Goal: Task Accomplishment & Management: Manage account settings

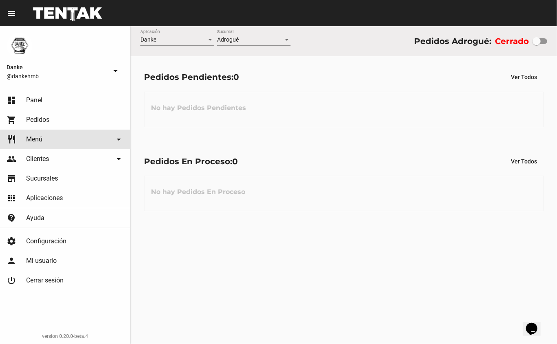
click at [28, 139] on span "Menú" at bounding box center [34, 139] width 16 height 8
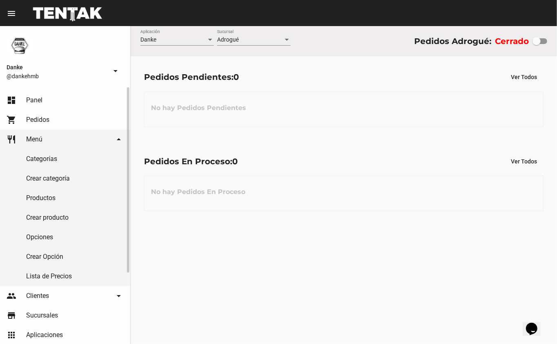
click at [36, 198] on link "Productos" at bounding box center [65, 198] width 130 height 20
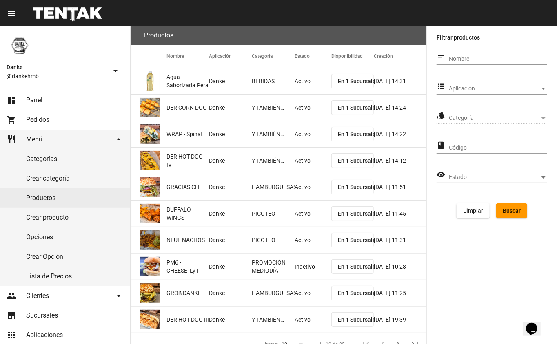
click at [493, 116] on span "Categoría" at bounding box center [494, 118] width 91 height 7
click at [476, 120] on span "Categoría" at bounding box center [494, 118] width 91 height 7
click at [530, 86] on span "Aplicación" at bounding box center [494, 89] width 91 height 7
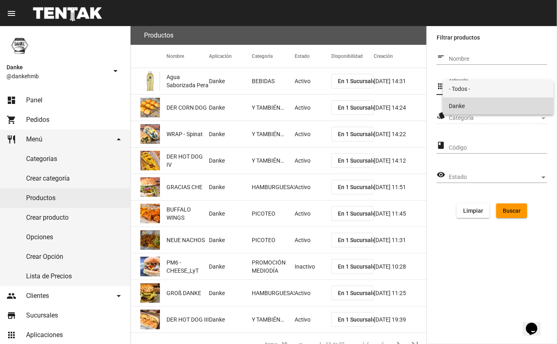
click at [503, 109] on span "Danke" at bounding box center [498, 105] width 98 height 17
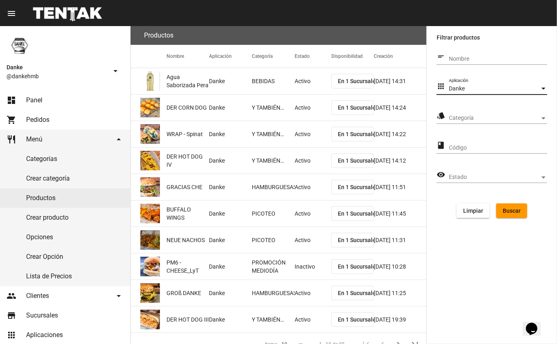
click at [503, 118] on span "Categoría" at bounding box center [494, 118] width 91 height 7
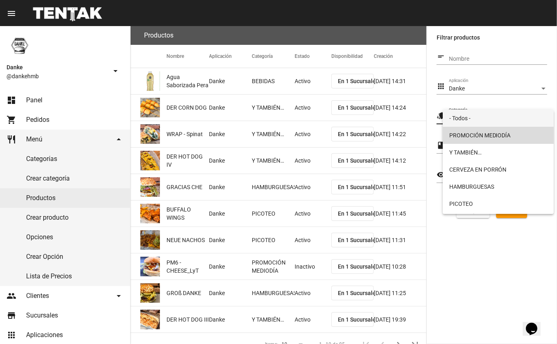
click at [505, 136] on span "PROMOCIÓN MEDIODÍA" at bounding box center [498, 135] width 98 height 17
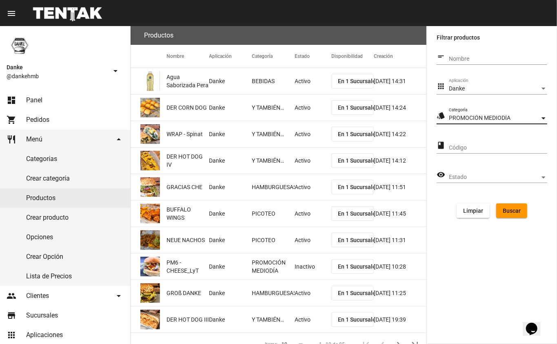
click at [512, 210] on span "Buscar" at bounding box center [511, 211] width 18 height 7
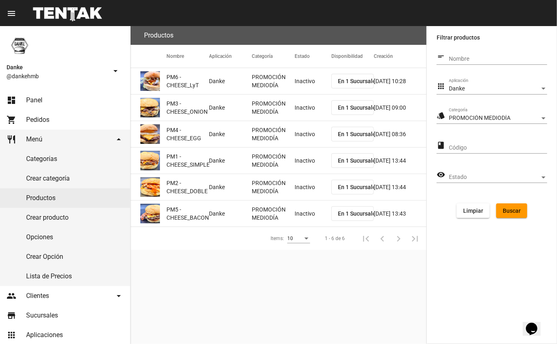
click at [312, 86] on mat-cell "Inactivo" at bounding box center [312, 81] width 37 height 26
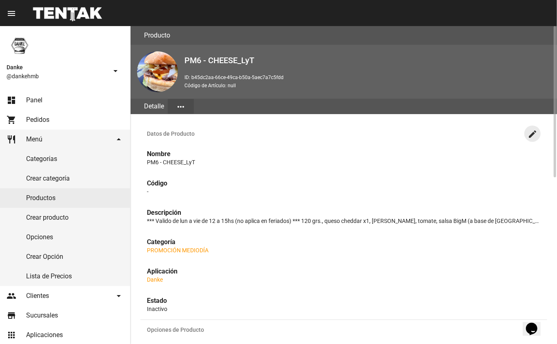
click at [530, 134] on mat-icon "create" at bounding box center [532, 134] width 10 height 10
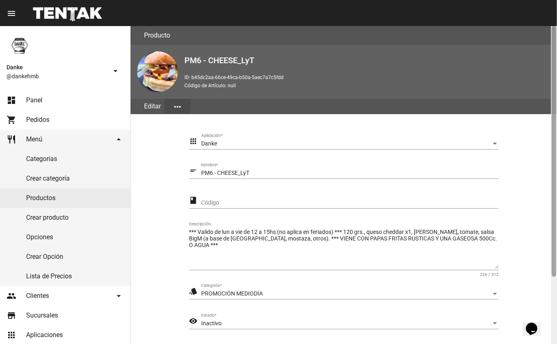
click at [552, 274] on div at bounding box center [554, 185] width 6 height 318
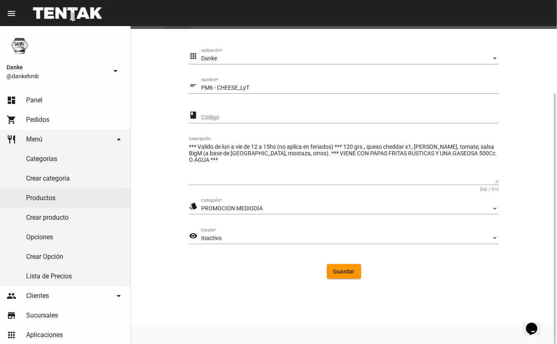
click at [269, 239] on div "Inactivo" at bounding box center [346, 238] width 290 height 7
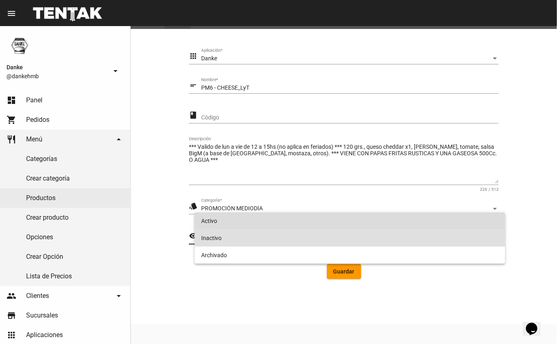
click at [284, 222] on span "Activo" at bounding box center [350, 220] width 298 height 17
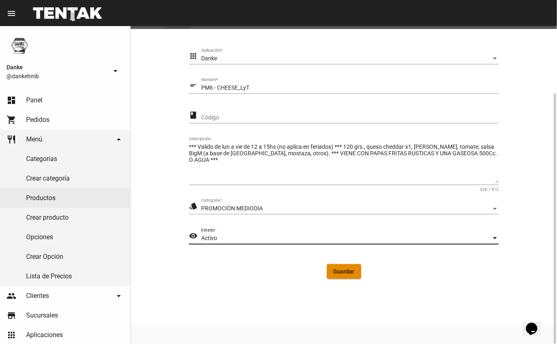
click at [333, 275] on button "Guardar" at bounding box center [344, 271] width 34 height 15
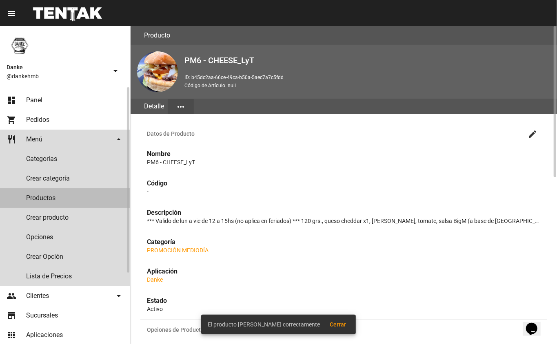
click at [91, 199] on link "Productos" at bounding box center [65, 198] width 130 height 20
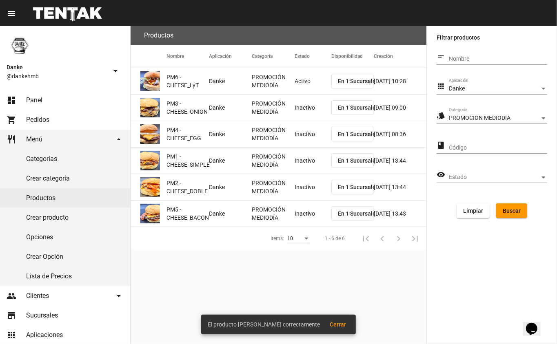
click at [305, 110] on mat-cell "Inactivo" at bounding box center [312, 108] width 37 height 26
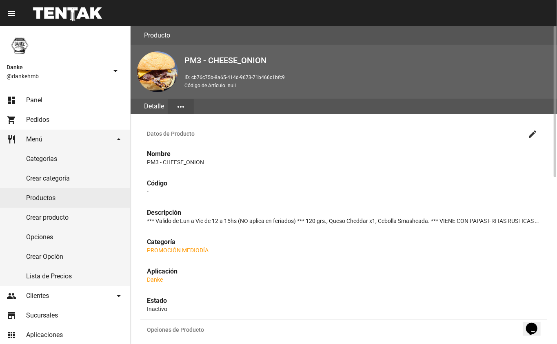
click at [531, 133] on mat-icon "create" at bounding box center [532, 134] width 10 height 10
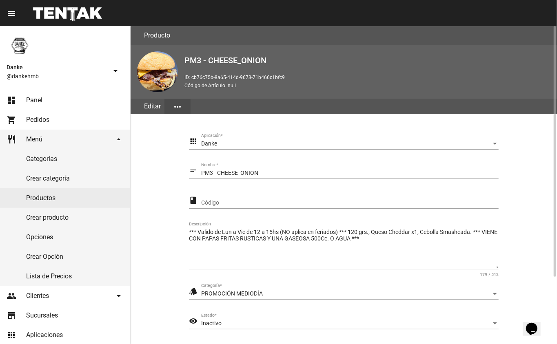
click at [286, 321] on div "Inactivo" at bounding box center [346, 324] width 290 height 7
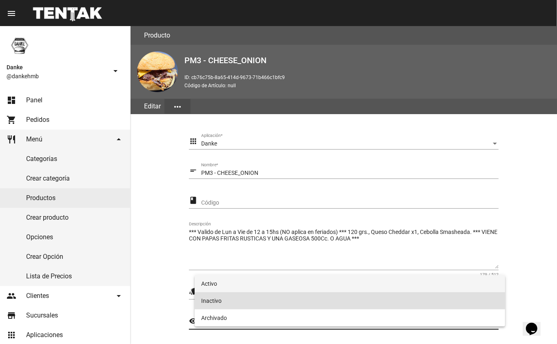
click at [297, 288] on span "Activo" at bounding box center [350, 283] width 298 height 17
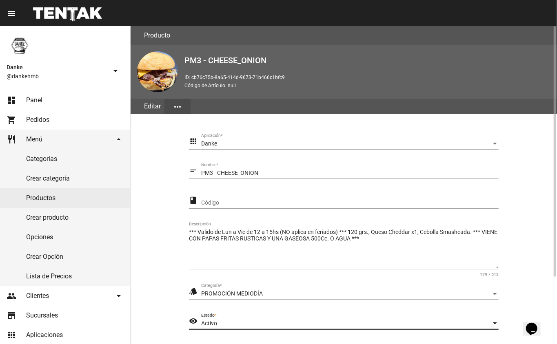
click at [538, 296] on section "apps Danke Aplicación * short_text PM3 - CHEESE_ONION Nombre * class Código ***…" at bounding box center [343, 252] width 407 height 257
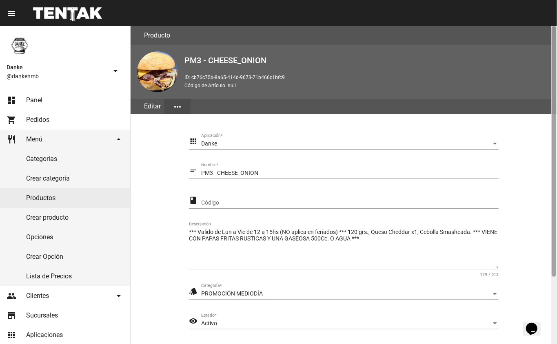
click at [553, 309] on div at bounding box center [554, 185] width 6 height 318
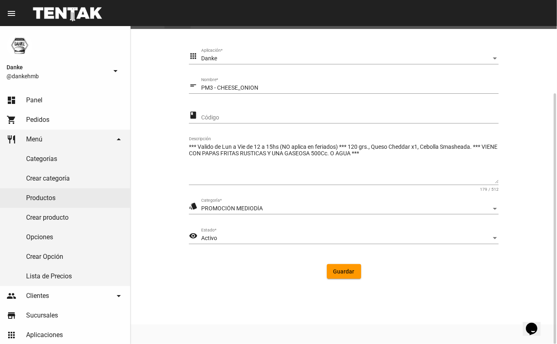
click at [348, 276] on button "Guardar" at bounding box center [344, 271] width 34 height 15
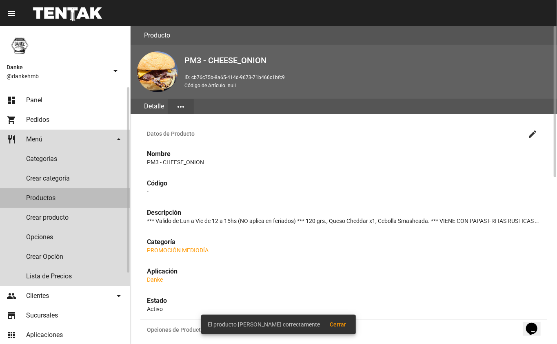
click at [40, 198] on link "Productos" at bounding box center [65, 198] width 130 height 20
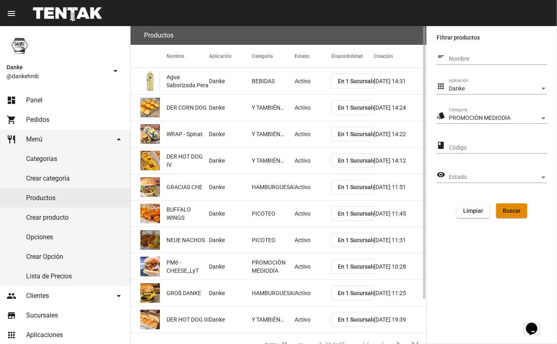
click at [508, 212] on span "Buscar" at bounding box center [511, 211] width 18 height 7
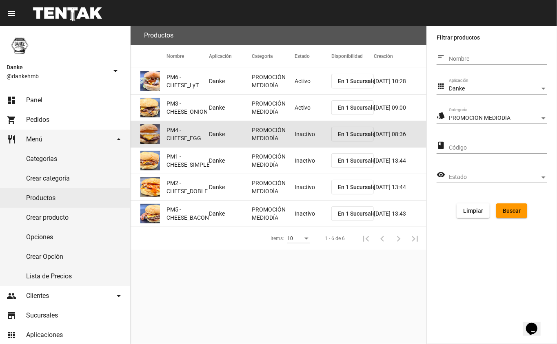
click at [309, 138] on mat-cell "Inactivo" at bounding box center [312, 134] width 37 height 26
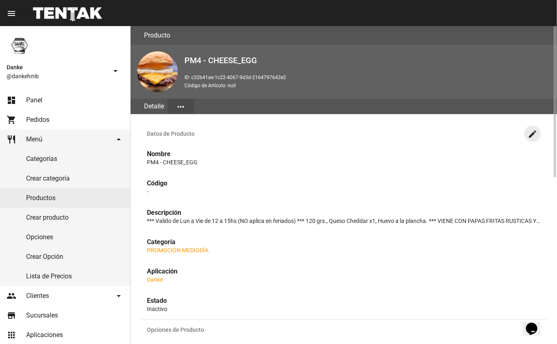
click at [529, 135] on mat-icon "create" at bounding box center [532, 134] width 10 height 10
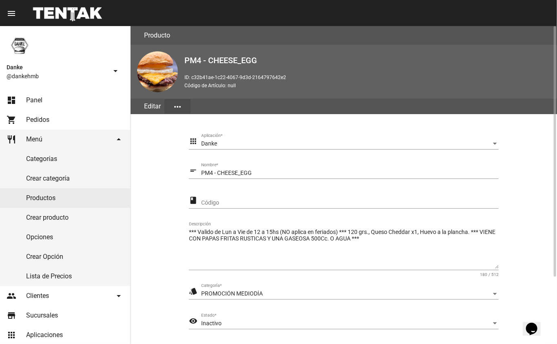
click at [432, 324] on div "Inactivo" at bounding box center [346, 324] width 290 height 7
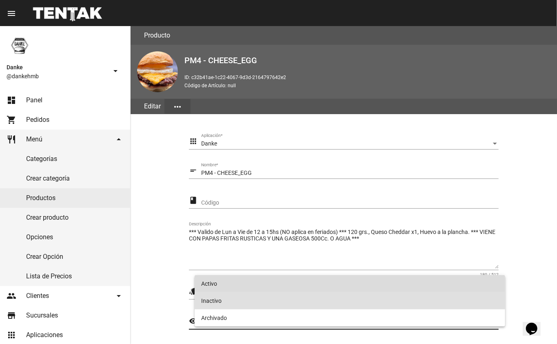
click at [210, 283] on span "Activo" at bounding box center [350, 283] width 298 height 17
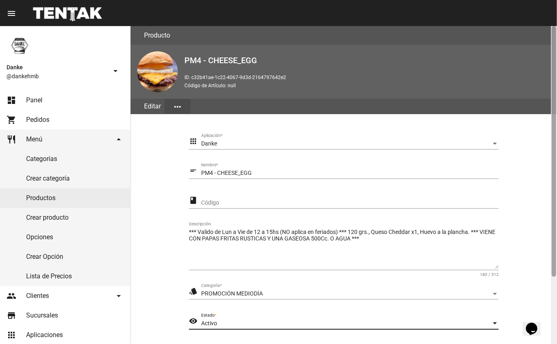
click at [551, 284] on div at bounding box center [554, 185] width 6 height 318
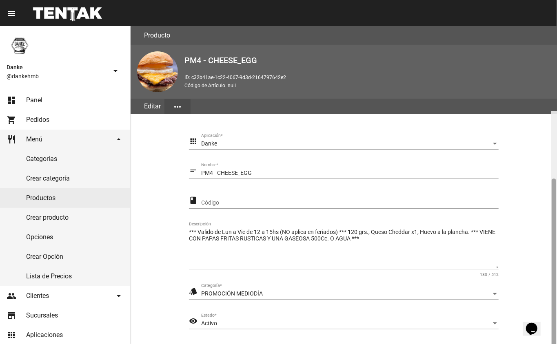
scroll to position [85, 0]
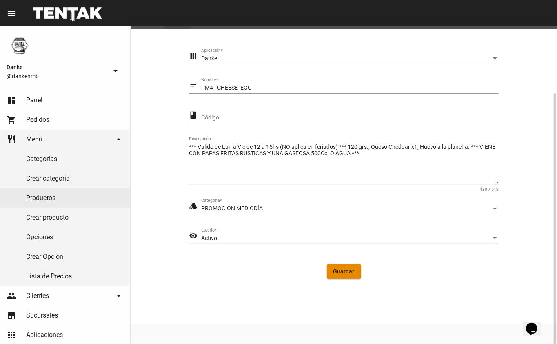
click at [345, 272] on span "Guardar" at bounding box center [343, 271] width 21 height 7
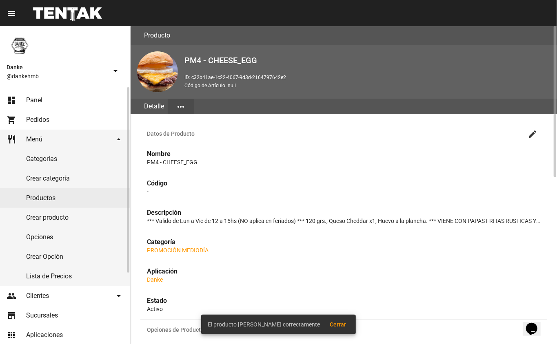
click at [30, 206] on link "Productos" at bounding box center [65, 198] width 130 height 20
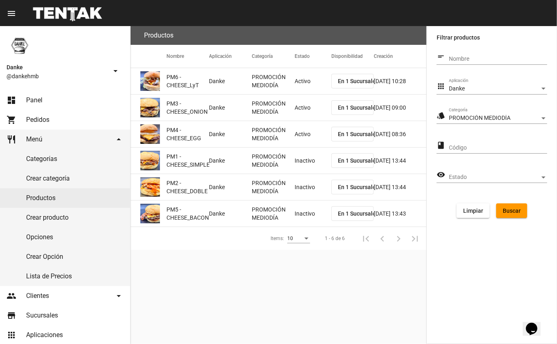
click at [302, 162] on mat-cell "Inactivo" at bounding box center [312, 161] width 37 height 26
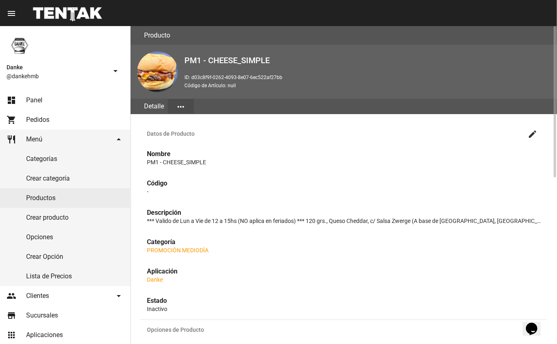
click at [530, 136] on mat-icon "create" at bounding box center [532, 134] width 10 height 10
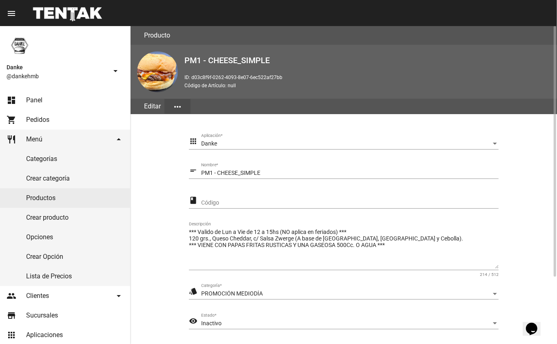
click at [265, 323] on div "Inactivo" at bounding box center [346, 324] width 290 height 7
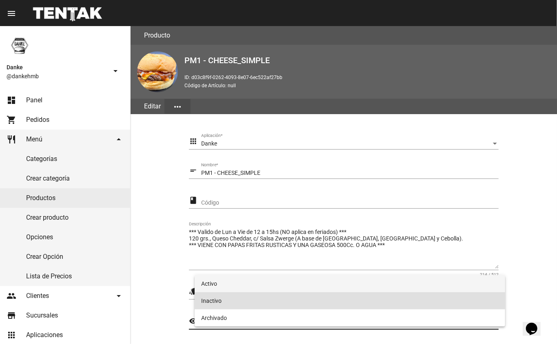
click at [270, 288] on span "Activo" at bounding box center [350, 283] width 298 height 17
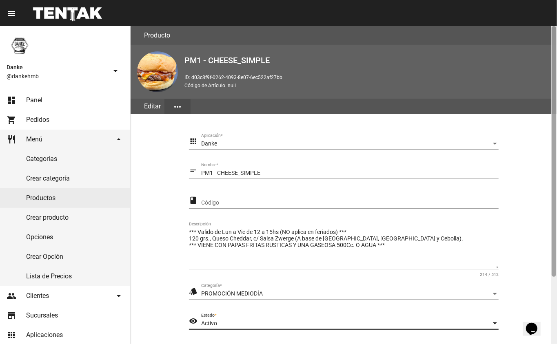
click at [551, 273] on div at bounding box center [554, 185] width 6 height 318
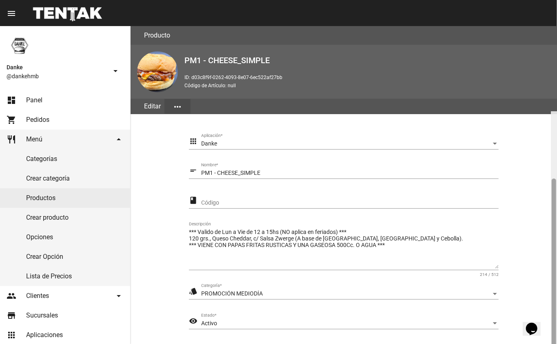
scroll to position [85, 0]
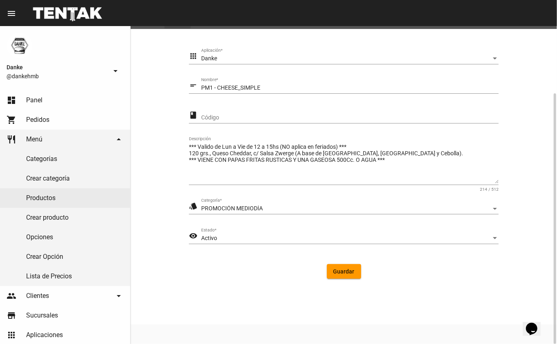
click at [342, 267] on button "Guardar" at bounding box center [344, 271] width 34 height 15
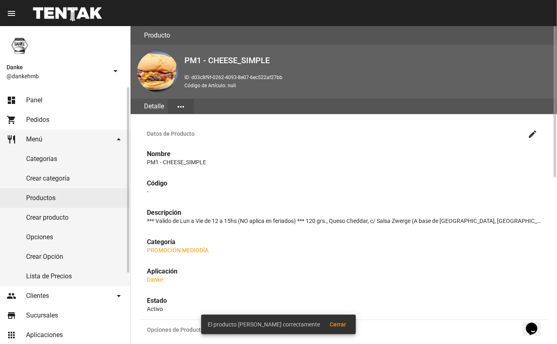
click at [25, 198] on link "Productos" at bounding box center [65, 198] width 130 height 20
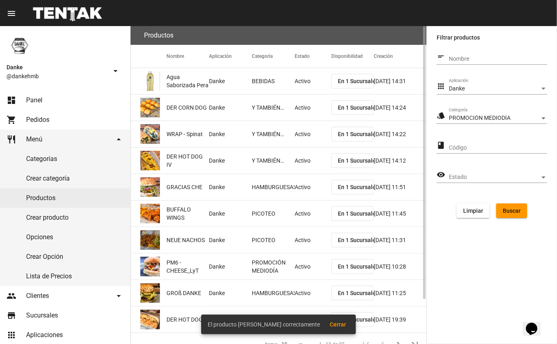
click at [504, 205] on button "Buscar" at bounding box center [511, 211] width 31 height 15
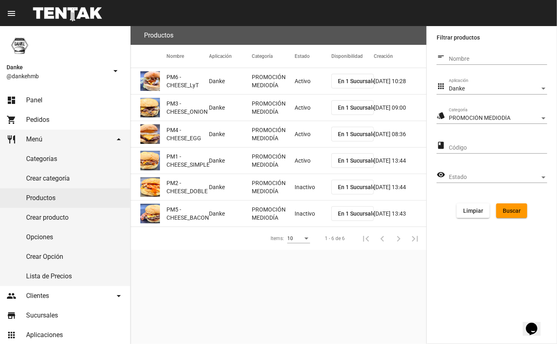
click at [302, 198] on mat-cell "Inactivo" at bounding box center [312, 187] width 37 height 26
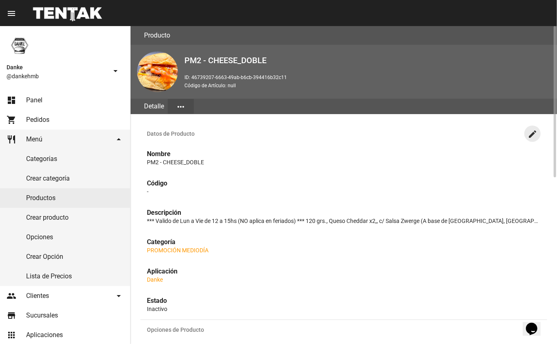
click at [532, 132] on mat-icon "create" at bounding box center [532, 134] width 10 height 10
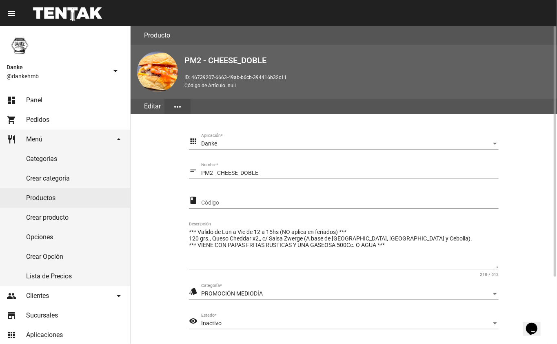
click at [208, 325] on span "Inactivo" at bounding box center [211, 323] width 20 height 7
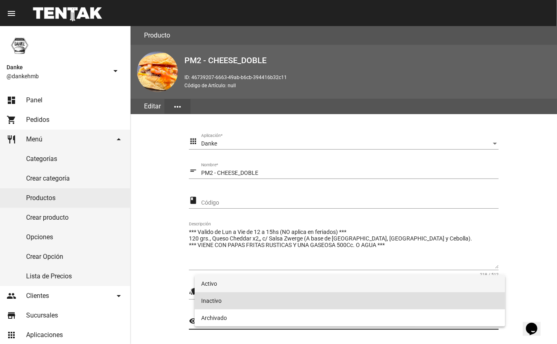
click at [201, 287] on span "Activo" at bounding box center [350, 283] width 298 height 17
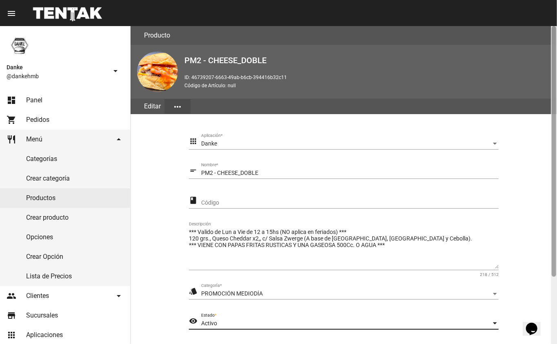
click at [554, 276] on div at bounding box center [553, 151] width 4 height 251
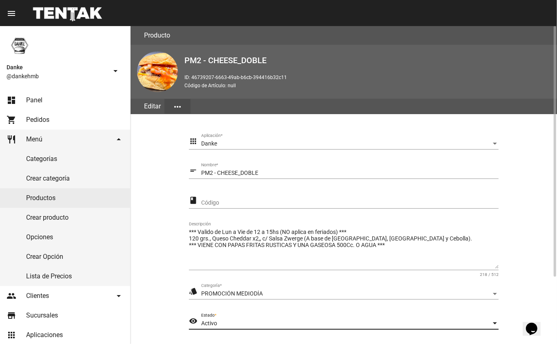
click at [539, 298] on section "apps Danke Aplicación * short_text PM2 - CHEESE_DOBLE Nombre * class Código ***…" at bounding box center [343, 252] width 407 height 257
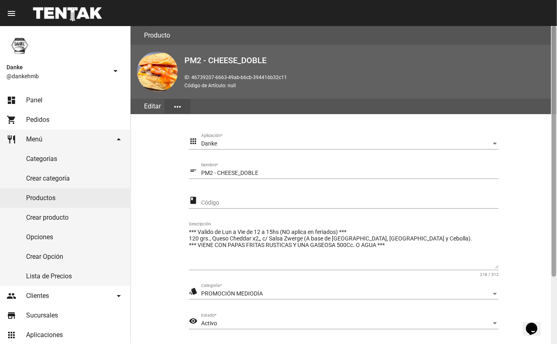
click at [551, 297] on div at bounding box center [554, 185] width 6 height 318
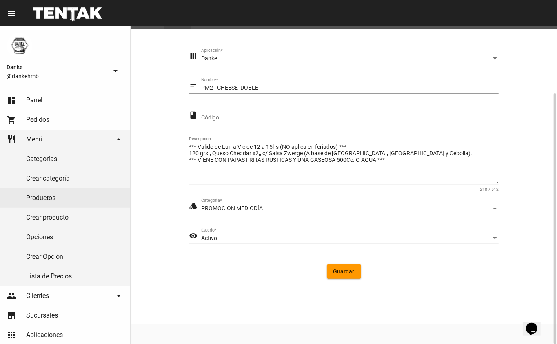
click at [354, 274] on span "Guardar" at bounding box center [343, 271] width 21 height 7
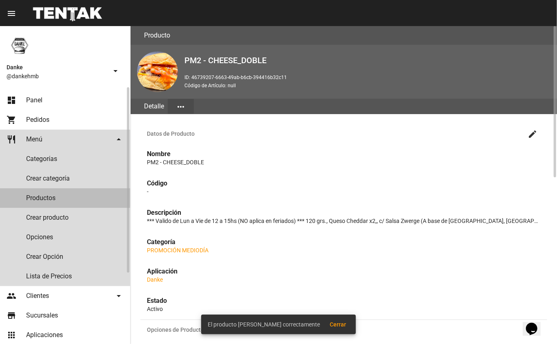
click at [30, 197] on link "Productos" at bounding box center [65, 198] width 130 height 20
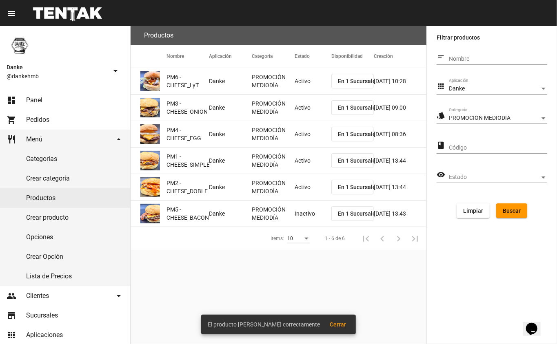
click at [307, 211] on mat-cell "Inactivo" at bounding box center [312, 214] width 37 height 26
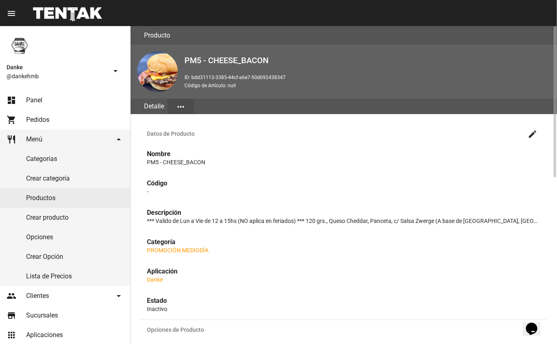
click at [529, 135] on mat-icon "create" at bounding box center [532, 134] width 10 height 10
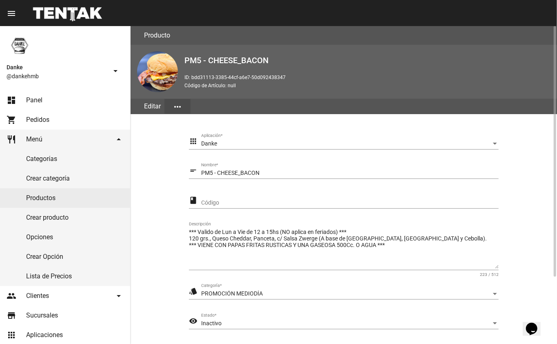
click at [444, 324] on div "Inactivo" at bounding box center [346, 324] width 290 height 7
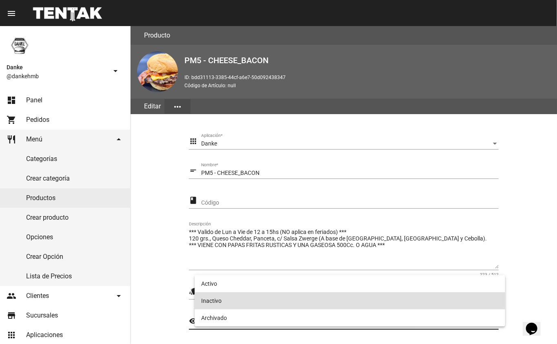
click at [406, 292] on span "Inactivo" at bounding box center [350, 300] width 298 height 17
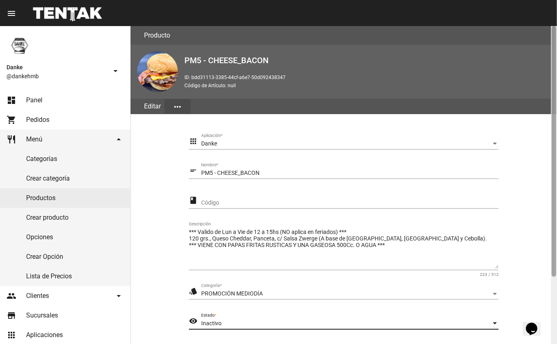
click at [555, 276] on div at bounding box center [553, 151] width 4 height 251
click at [555, 296] on div at bounding box center [554, 185] width 6 height 318
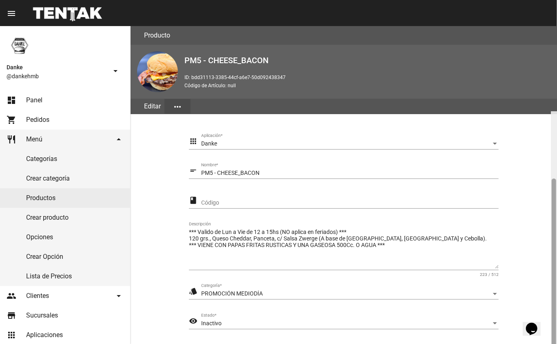
scroll to position [85, 0]
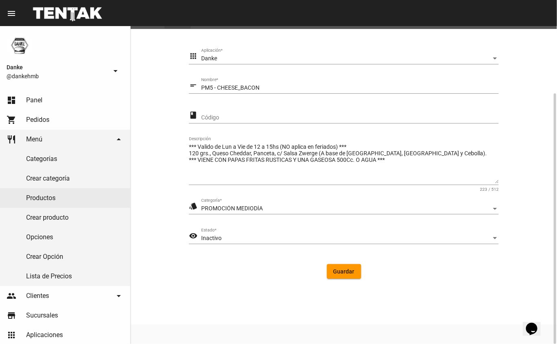
click at [272, 238] on div "Inactivo" at bounding box center [346, 238] width 290 height 7
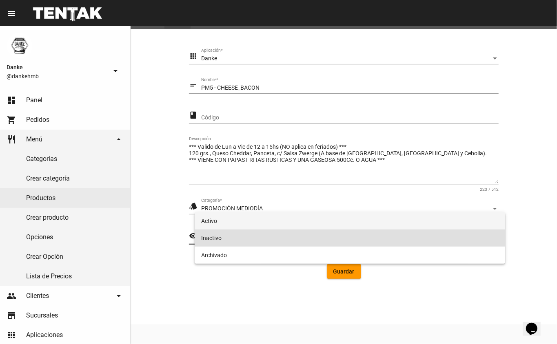
click at [257, 224] on span "Activo" at bounding box center [350, 220] width 298 height 17
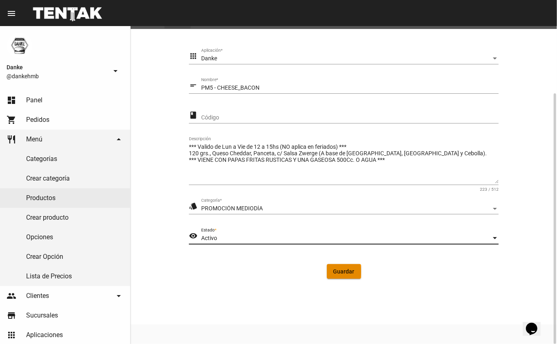
click at [335, 271] on span "Guardar" at bounding box center [343, 271] width 21 height 7
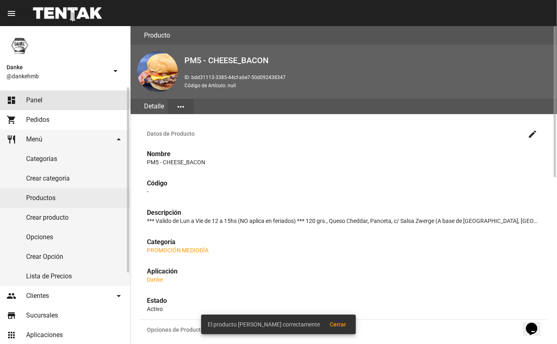
click at [28, 99] on span "Panel" at bounding box center [34, 100] width 16 height 8
